Goal: Task Accomplishment & Management: Use online tool/utility

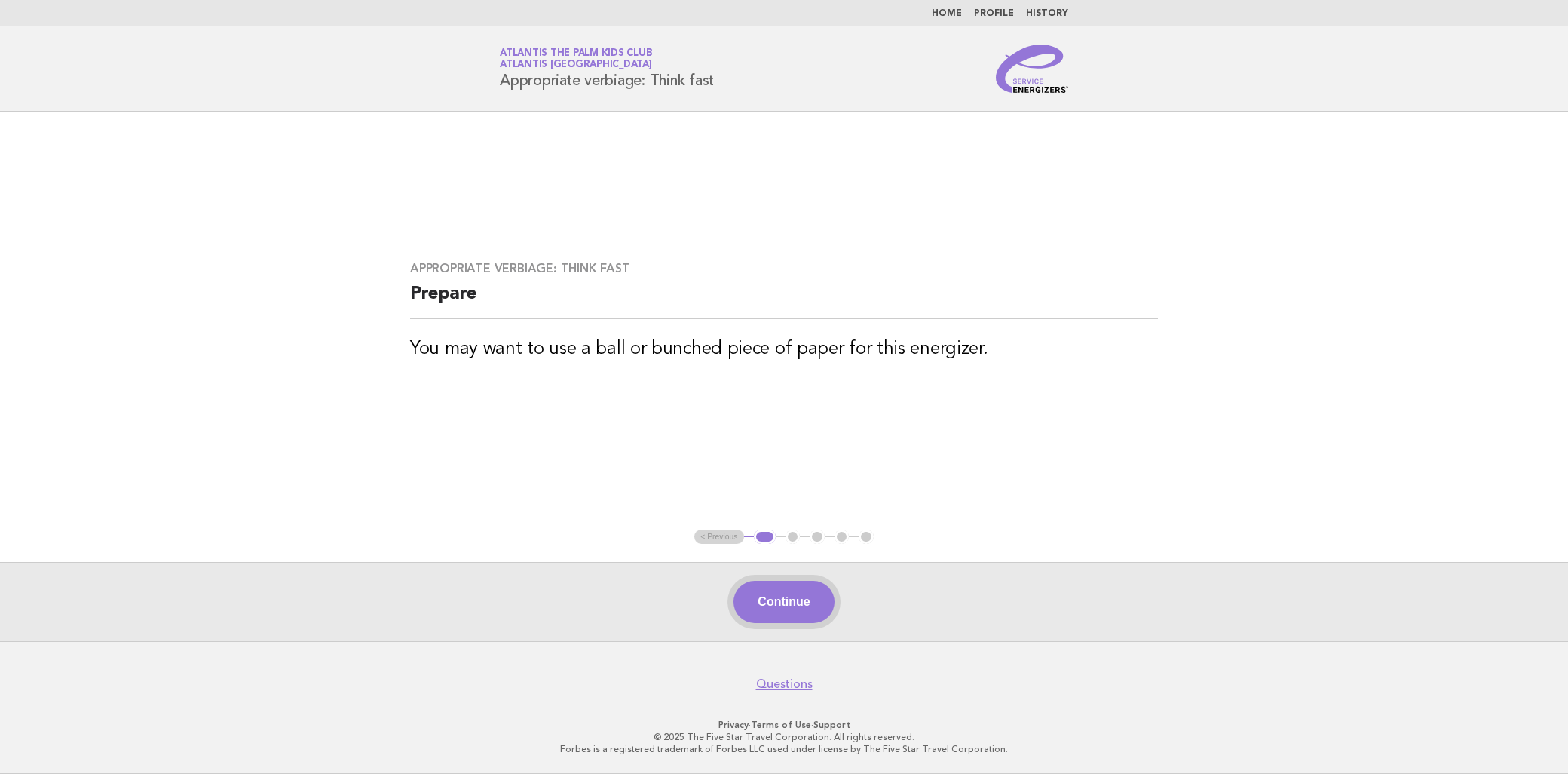
click at [782, 600] on button "Continue" at bounding box center [783, 602] width 100 height 43
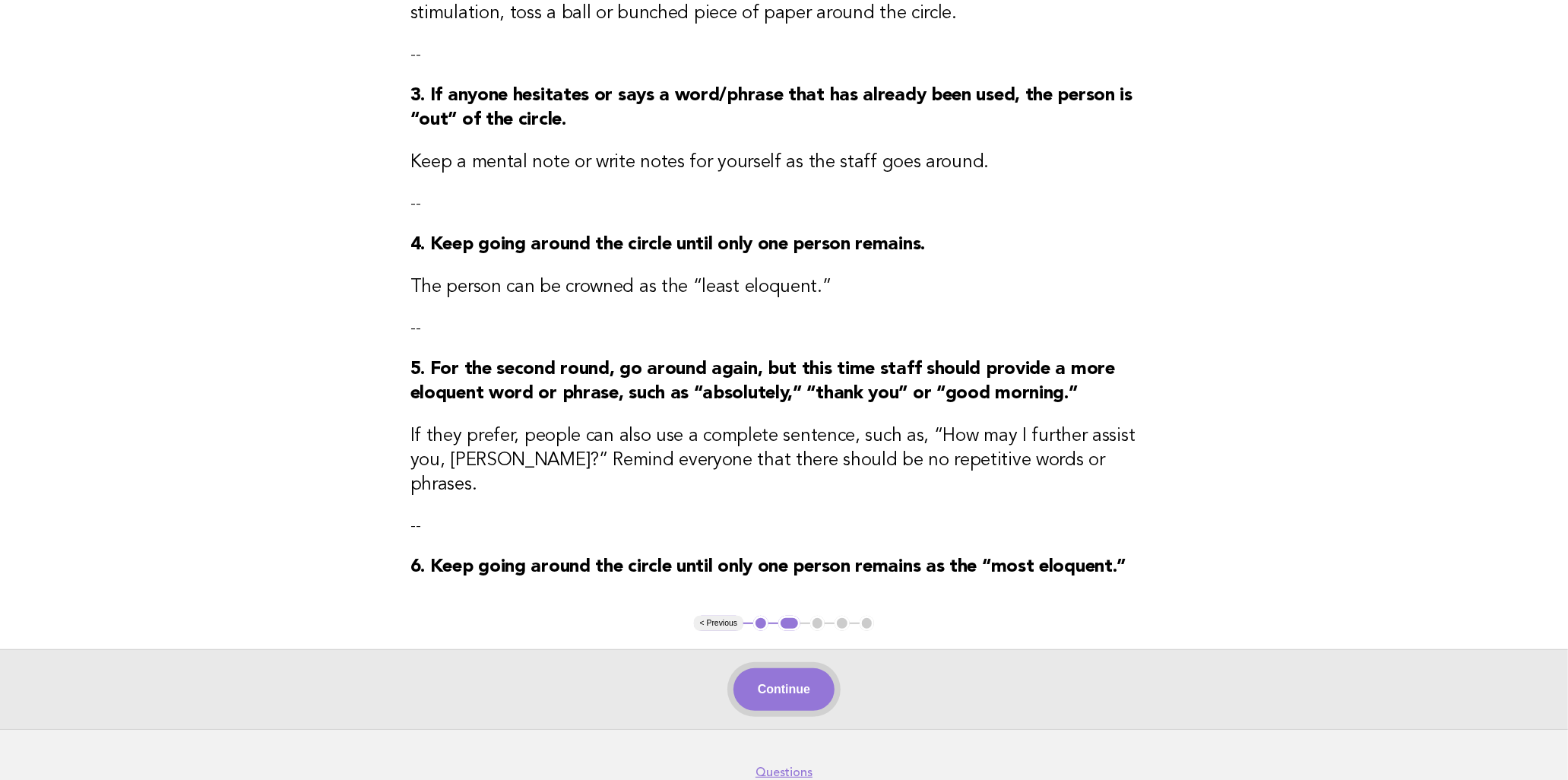
click at [816, 675] on button "Continue" at bounding box center [784, 690] width 101 height 43
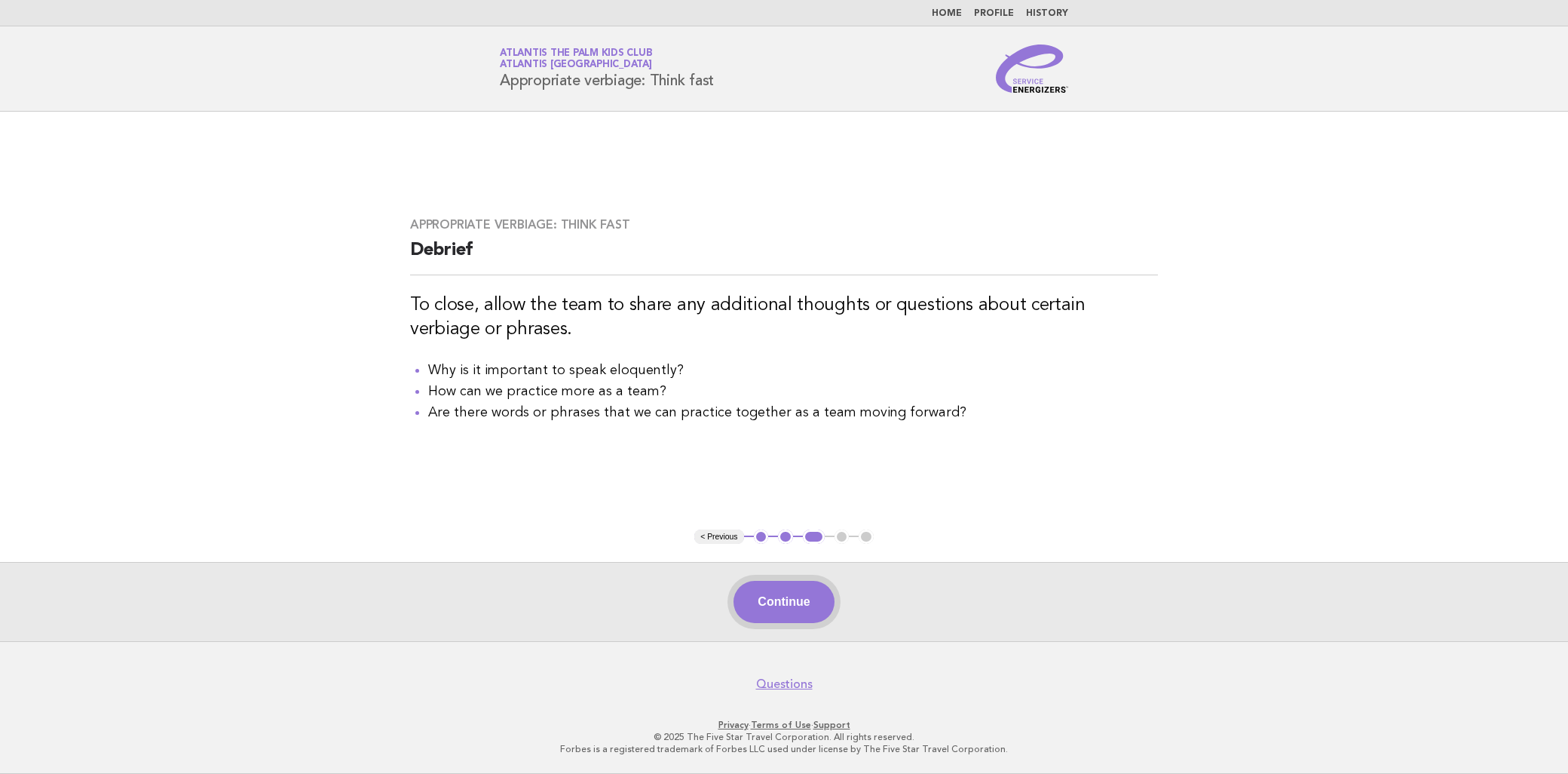
click at [745, 604] on button "Continue" at bounding box center [783, 602] width 100 height 43
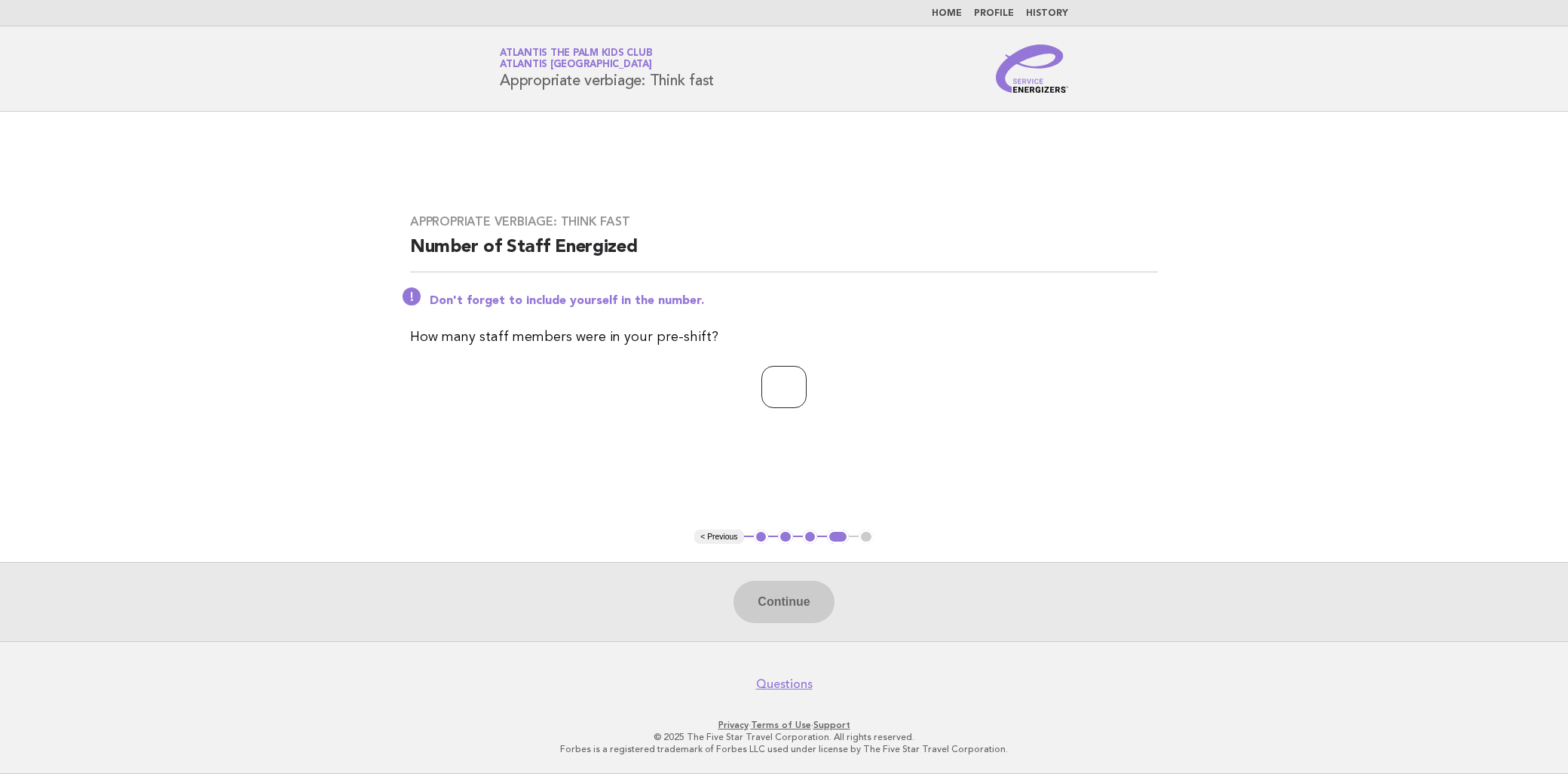
click at [795, 404] on input "number" at bounding box center [784, 387] width 45 height 43
type input "**"
click at [807, 620] on button "Continue" at bounding box center [783, 602] width 100 height 43
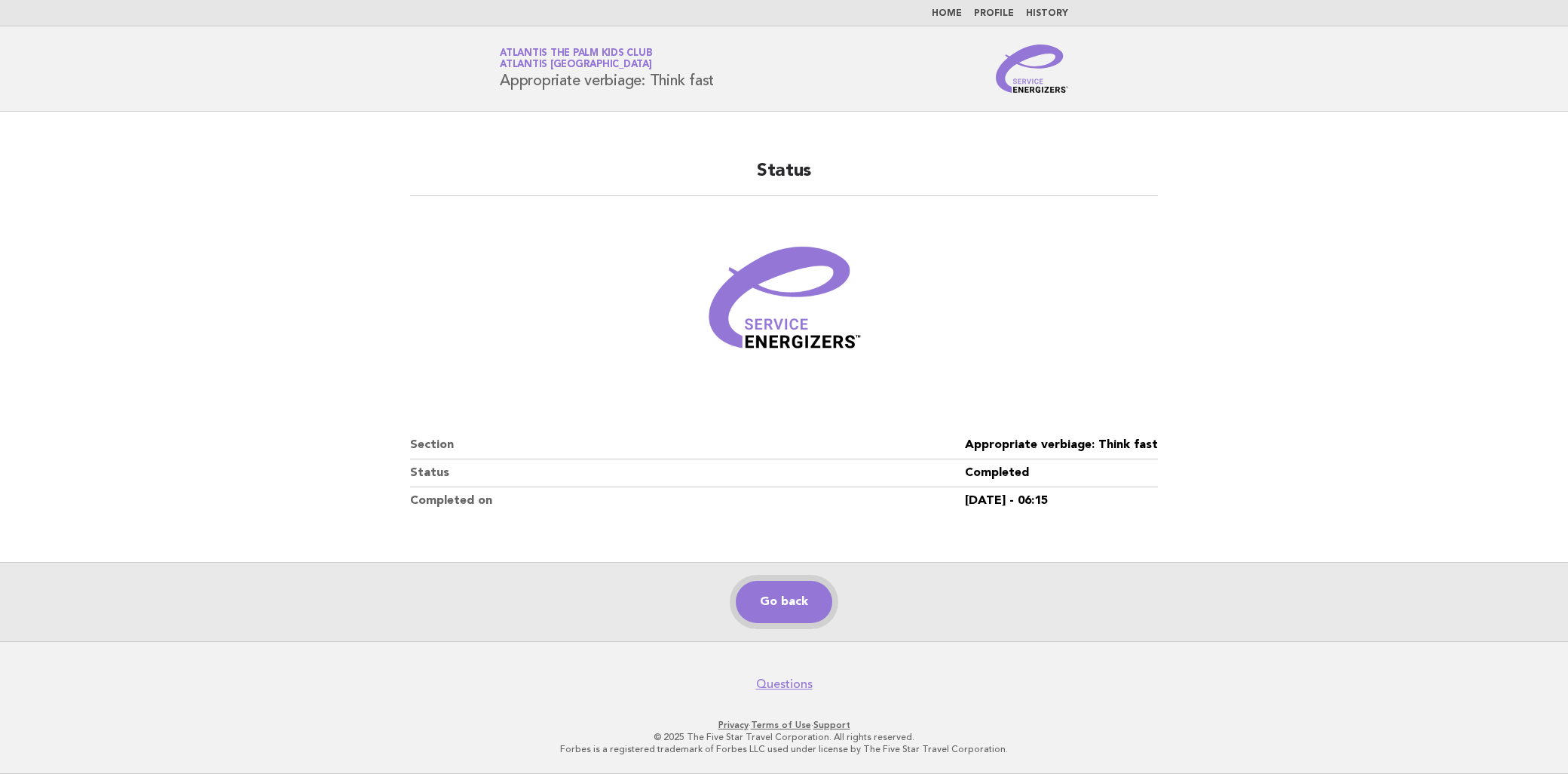
click at [790, 615] on link "Go back" at bounding box center [784, 602] width 96 height 43
